Goal: Find specific page/section: Find specific page/section

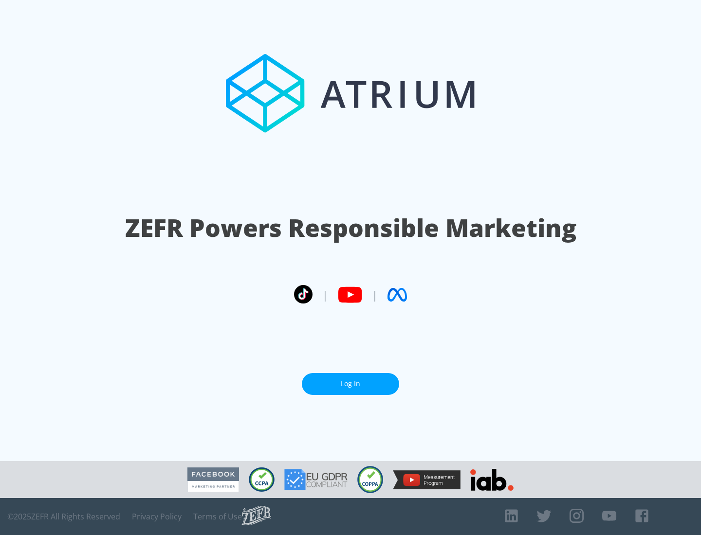
click at [350, 380] on link "Log In" at bounding box center [350, 384] width 97 height 22
